Goal: Information Seeking & Learning: Check status

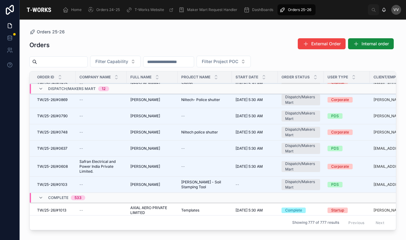
scroll to position [129, 0]
click at [58, 165] on span "TW/25-26/#0608" at bounding box center [52, 166] width 31 height 5
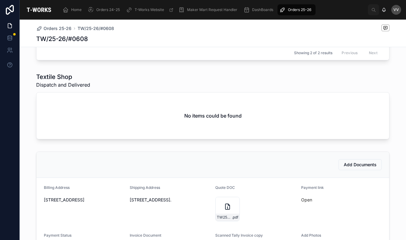
scroll to position [232, 0]
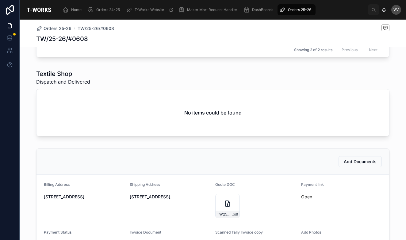
click at [221, 200] on div "TW25-26#0608 .pdf" at bounding box center [227, 206] width 25 height 25
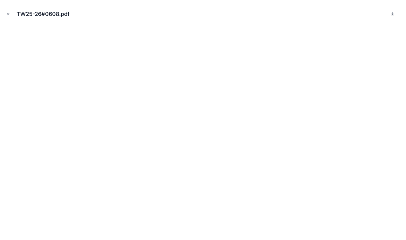
click at [6, 13] on icon "Close modal" at bounding box center [8, 14] width 4 height 4
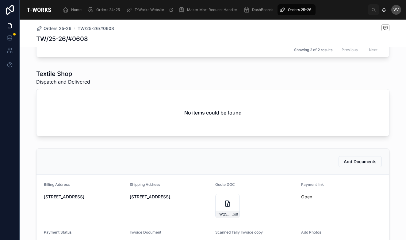
click at [67, 30] on span "Orders 25-26" at bounding box center [58, 28] width 28 height 6
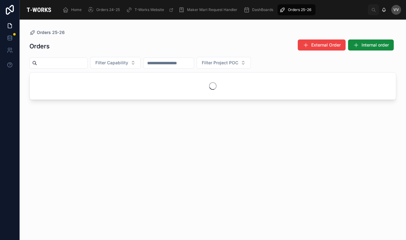
click at [73, 65] on input "text" at bounding box center [62, 63] width 50 height 9
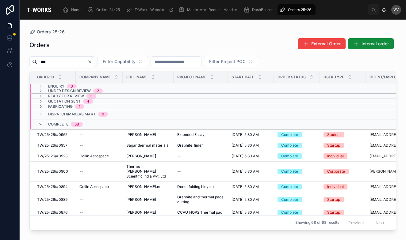
click at [58, 107] on span "Fabricating" at bounding box center [60, 106] width 25 height 5
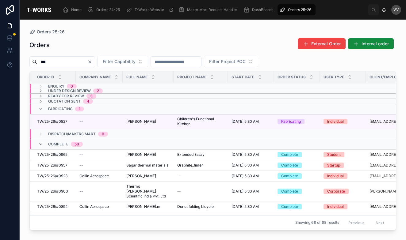
click at [40, 62] on input "***" at bounding box center [62, 62] width 50 height 9
type input "****"
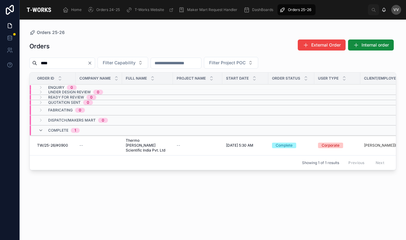
click at [60, 143] on span "TW/25-26/#0900" at bounding box center [52, 145] width 31 height 5
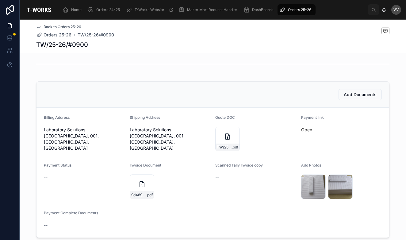
scroll to position [146, 0]
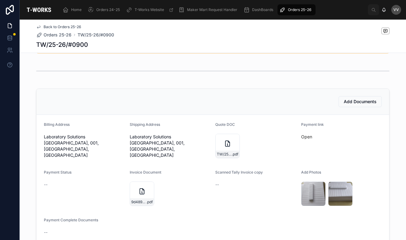
click at [224, 140] on icon at bounding box center [227, 143] width 7 height 7
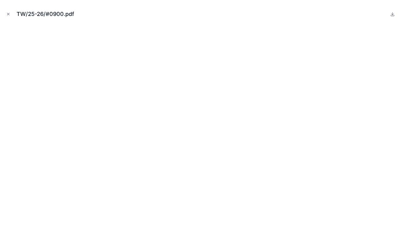
click at [6, 14] on button "Close modal" at bounding box center [8, 14] width 7 height 7
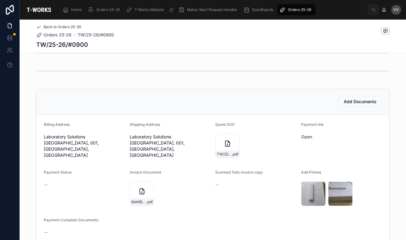
click at [361, 99] on span "Add Documents" at bounding box center [360, 102] width 33 height 6
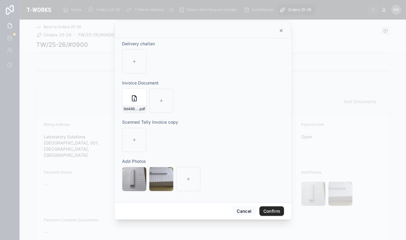
click at [0, 0] on icon "button" at bounding box center [0, 0] width 0 height 0
click at [147, 164] on div "Confirm delete?" at bounding box center [132, 161] width 49 height 7
click at [148, 160] on icon "button" at bounding box center [148, 160] width 3 height 0
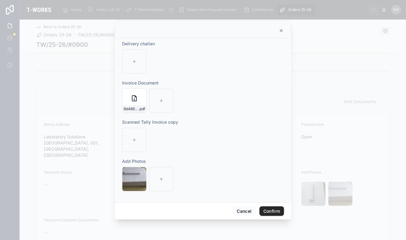
click at [0, 0] on icon "button" at bounding box center [0, 0] width 0 height 0
click at [147, 161] on icon "button" at bounding box center [148, 161] width 5 height 5
click at [133, 178] on icon at bounding box center [134, 179] width 4 height 4
type input "**********"
click at [273, 209] on button "Confirm" at bounding box center [271, 212] width 25 height 10
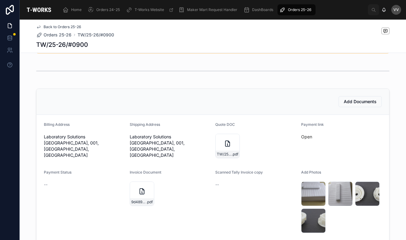
click at [358, 99] on span "Add Documents" at bounding box center [360, 102] width 33 height 6
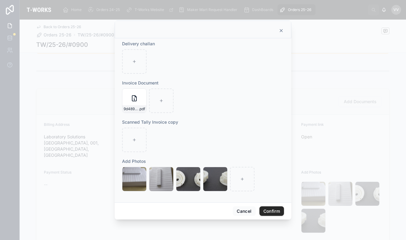
click at [0, 0] on icon "button" at bounding box center [0, 0] width 0 height 0
click at [148, 162] on icon "button" at bounding box center [148, 161] width 0 height 1
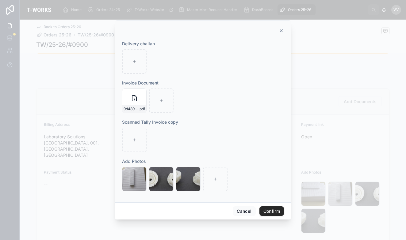
click at [0, 0] on icon "button" at bounding box center [0, 0] width 0 height 0
click at [148, 160] on icon "button" at bounding box center [148, 160] width 3 height 0
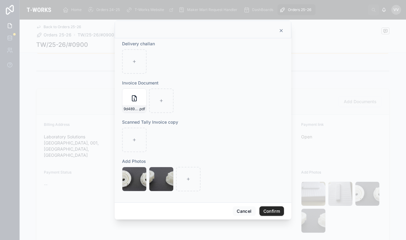
click at [274, 212] on button "Confirm" at bounding box center [271, 212] width 25 height 10
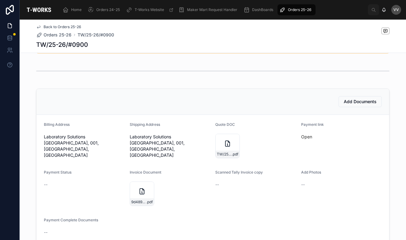
click at [362, 99] on span "Add Documents" at bounding box center [360, 102] width 33 height 6
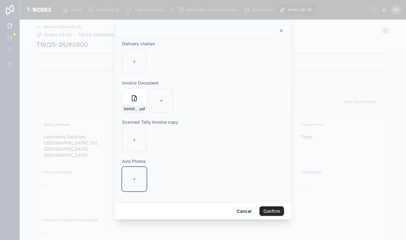
click at [138, 177] on div at bounding box center [134, 179] width 25 height 25
type input "**********"
click at [271, 211] on button "Confirm" at bounding box center [271, 212] width 25 height 10
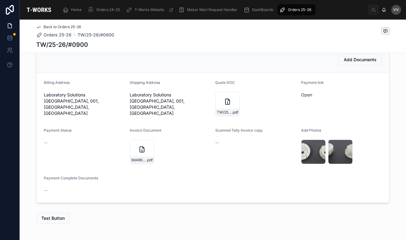
scroll to position [191, 0]
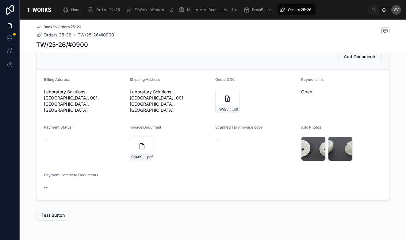
click at [59, 35] on span "Orders 25-26" at bounding box center [58, 35] width 28 height 6
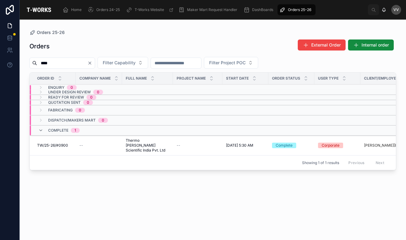
click at [55, 143] on span "TW/25-26/#0900" at bounding box center [52, 145] width 31 height 5
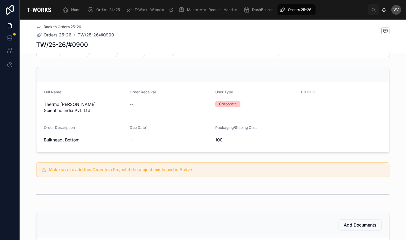
scroll to position [17, 0]
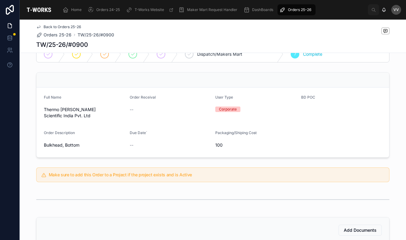
click at [56, 34] on span "Orders 25-26" at bounding box center [58, 35] width 28 height 6
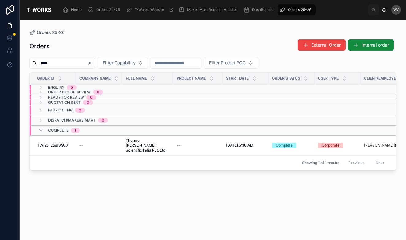
click at [59, 63] on input "****" at bounding box center [62, 63] width 50 height 9
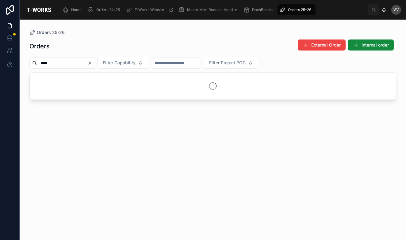
type input "****"
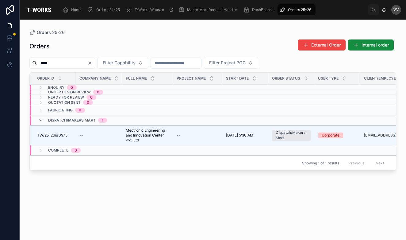
click at [61, 136] on span "TW/25-26/#0975" at bounding box center [52, 135] width 30 height 5
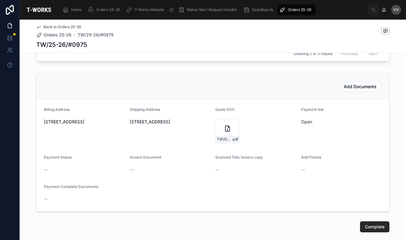
scroll to position [256, 0]
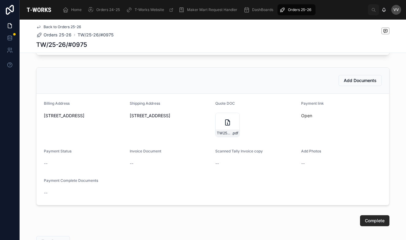
click at [221, 121] on div "TW25-26#0975-(1) .pdf" at bounding box center [227, 125] width 25 height 25
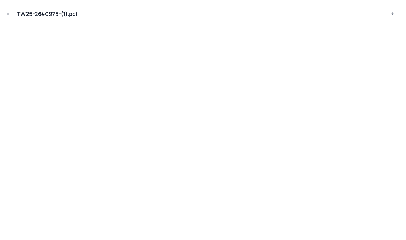
click at [7, 12] on button "Close modal" at bounding box center [8, 14] width 7 height 7
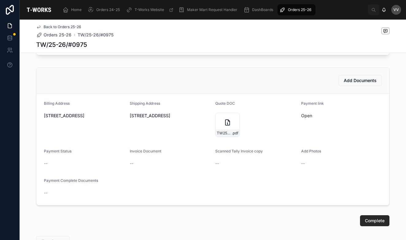
click at [307, 116] on link "Open" at bounding box center [306, 115] width 11 height 5
click at [218, 124] on div "TW25-26#0975-(1) .pdf" at bounding box center [227, 125] width 25 height 25
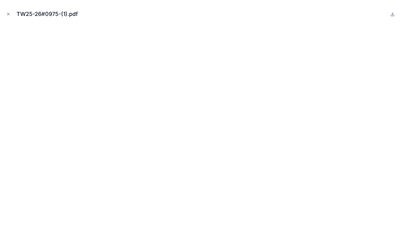
click at [7, 13] on icon "Close modal" at bounding box center [8, 14] width 4 height 4
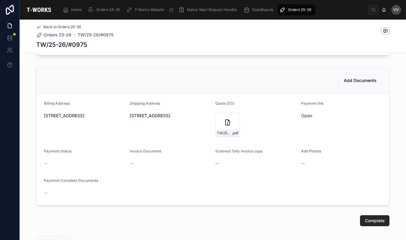
click at [51, 34] on span "Orders 25-26" at bounding box center [58, 35] width 28 height 6
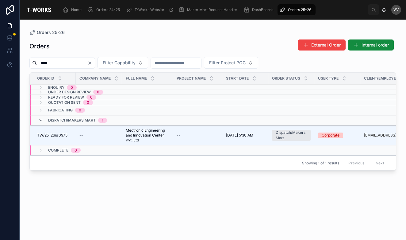
click at [92, 63] on icon "Clear" at bounding box center [89, 63] width 5 height 5
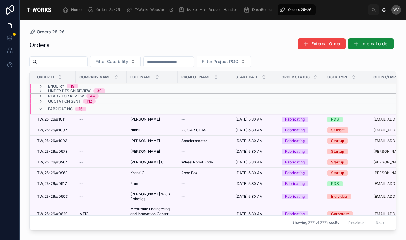
click at [42, 109] on icon at bounding box center [40, 109] width 5 height 5
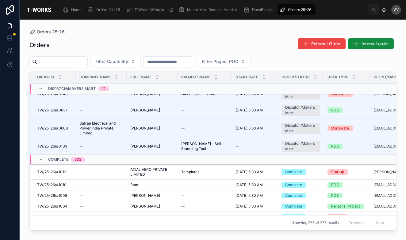
scroll to position [178, 0]
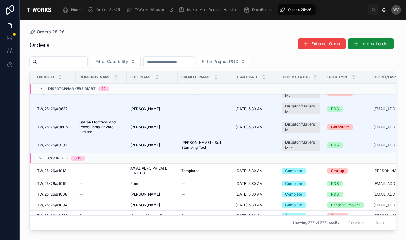
click at [58, 144] on span "TW/25-26/#0103" at bounding box center [52, 145] width 30 height 5
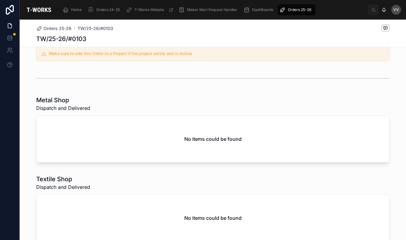
scroll to position [124, 0]
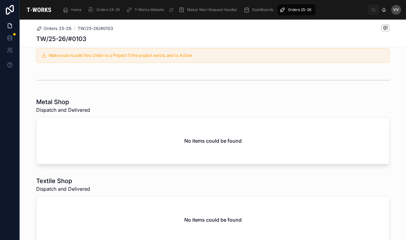
click at [55, 26] on span "Orders 25-26" at bounding box center [58, 28] width 28 height 6
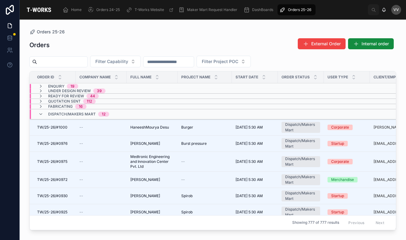
click at [106, 8] on span "Orders 24-25" at bounding box center [108, 9] width 24 height 5
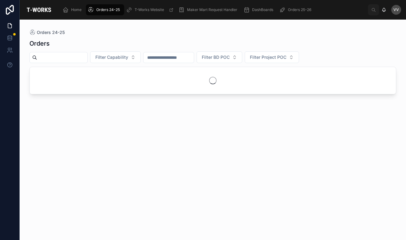
click at [77, 56] on input "text" at bounding box center [62, 57] width 50 height 9
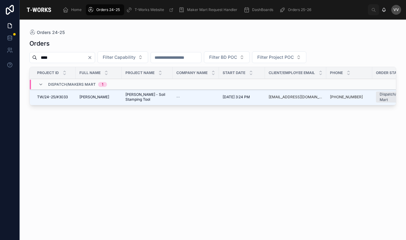
type input "****"
click at [91, 98] on span "[PERSON_NAME]" at bounding box center [94, 97] width 30 height 5
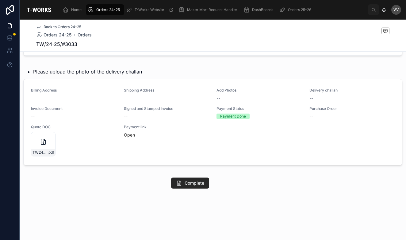
scroll to position [331, 0]
click at [36, 139] on div "TW24-25#3033 .pdf" at bounding box center [43, 144] width 25 height 25
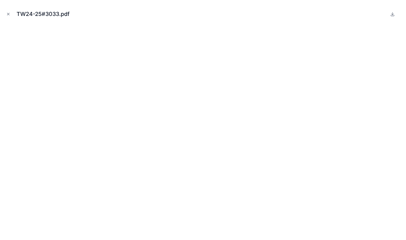
click at [9, 14] on icon "Close modal" at bounding box center [8, 14] width 4 height 4
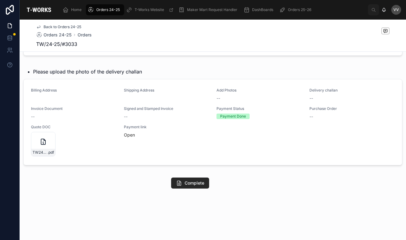
click at [63, 36] on span "Orders 24-25" at bounding box center [58, 35] width 28 height 6
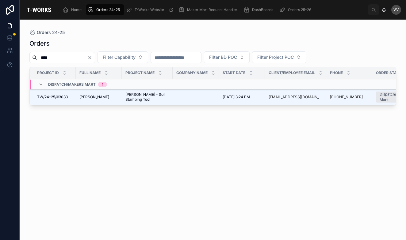
click at [304, 10] on span "Orders 25-26" at bounding box center [299, 9] width 23 height 5
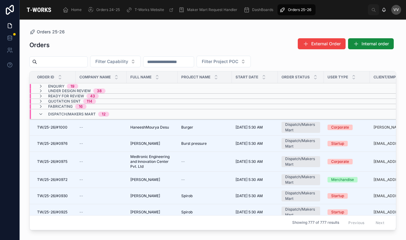
click at [81, 59] on input "text" at bounding box center [62, 62] width 50 height 9
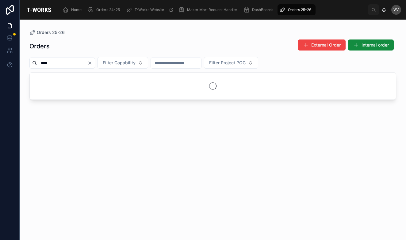
type input "****"
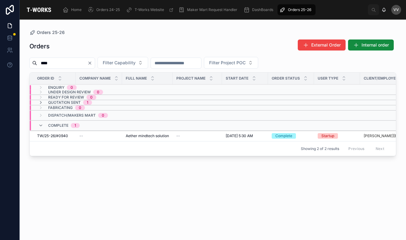
click at [41, 102] on icon at bounding box center [40, 102] width 5 height 5
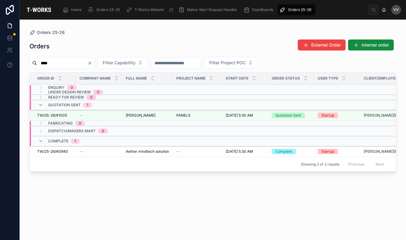
click at [55, 113] on span "TW/25-26/#1005" at bounding box center [52, 115] width 30 height 5
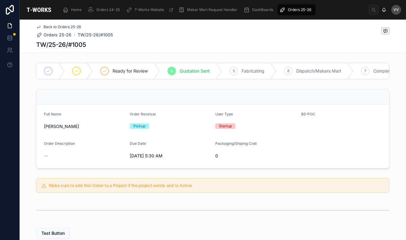
click at [57, 34] on span "Orders 25-26" at bounding box center [58, 35] width 28 height 6
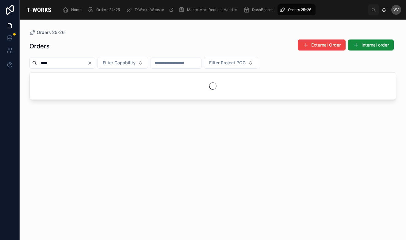
click at [92, 63] on icon "Clear" at bounding box center [89, 63] width 5 height 5
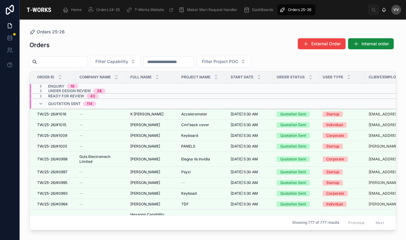
click at [39, 103] on icon at bounding box center [40, 103] width 5 height 5
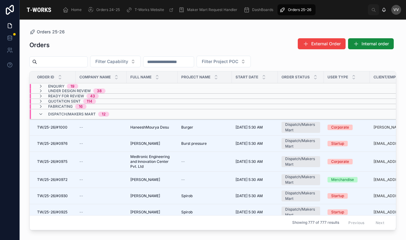
click at [86, 58] on input "text" at bounding box center [62, 62] width 50 height 9
type input "****"
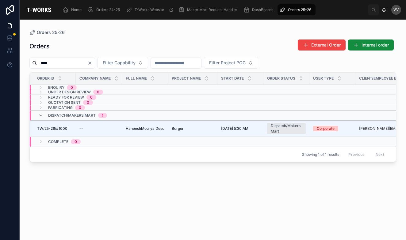
click at [59, 128] on span "TW/25-26/#1000" at bounding box center [52, 128] width 30 height 5
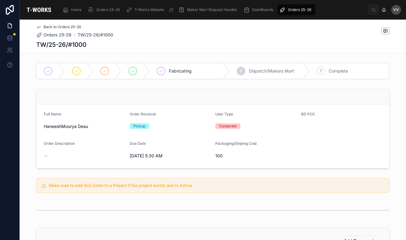
click at [66, 38] on div "Back to Orders 25-26 Orders 25-26 TW/25-26/#1000 TW/25-26/#1000" at bounding box center [212, 36] width 353 height 33
click at [66, 36] on span "Orders 25-26" at bounding box center [58, 35] width 28 height 6
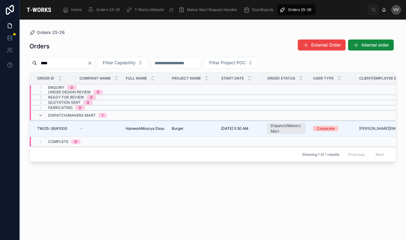
click at [92, 63] on icon "Clear" at bounding box center [89, 63] width 5 height 5
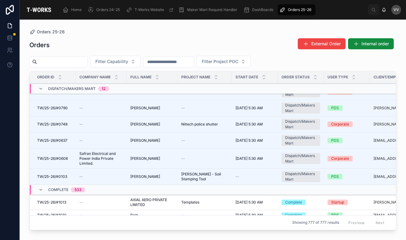
scroll to position [147, 0]
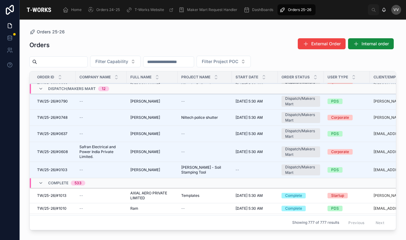
click at [97, 148] on span "Safran Electrical and Power India Private Limited." at bounding box center [101, 152] width 44 height 15
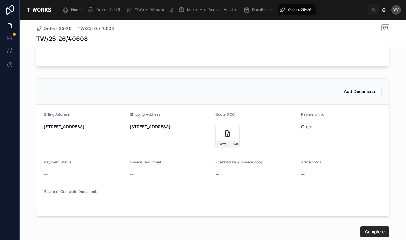
scroll to position [302, 0]
click at [305, 128] on link "Open" at bounding box center [306, 126] width 11 height 5
click at [219, 132] on div "TW25-26#0608 .pdf" at bounding box center [227, 136] width 25 height 25
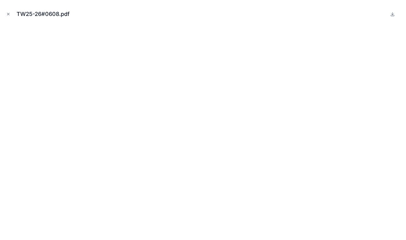
click at [7, 12] on button "Close modal" at bounding box center [8, 14] width 7 height 7
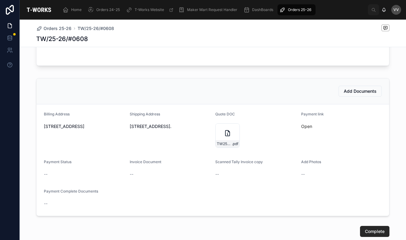
click at [63, 28] on span "Orders 25-26" at bounding box center [58, 28] width 28 height 6
